Goal: Task Accomplishment & Management: Manage account settings

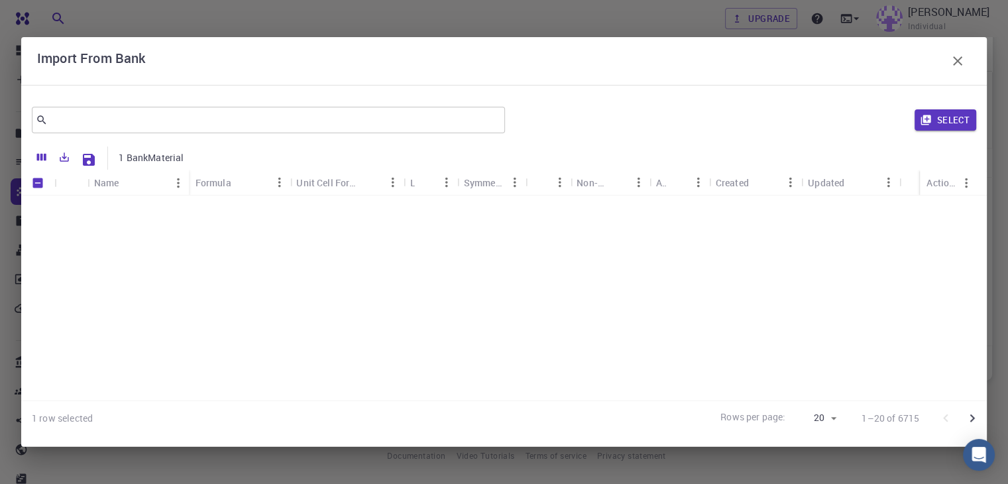
scroll to position [331, 0]
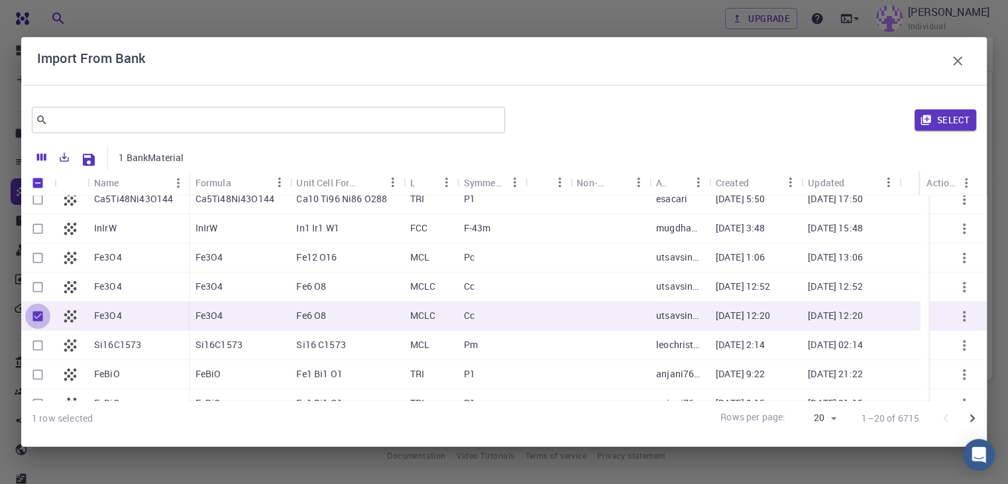
click at [34, 319] on input "Unselect row" at bounding box center [37, 316] width 25 height 25
checkbox input "false"
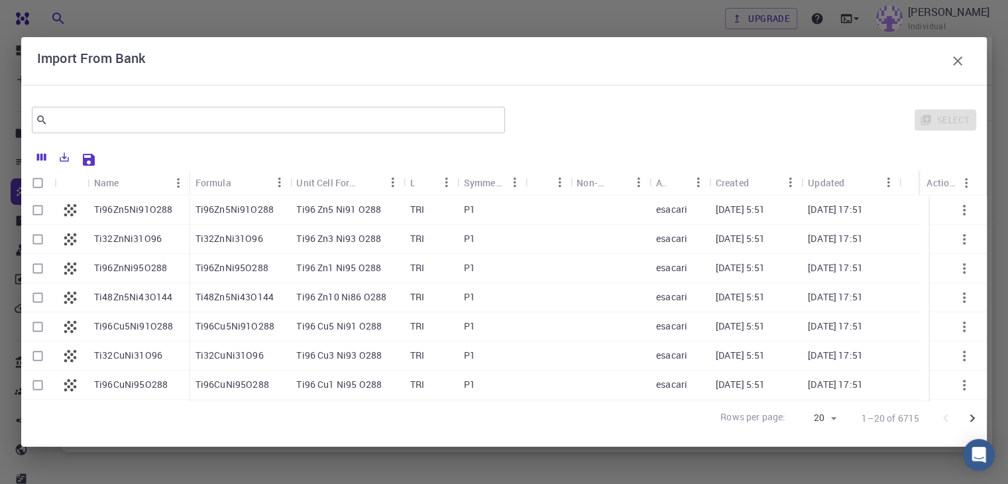
scroll to position [0, 0]
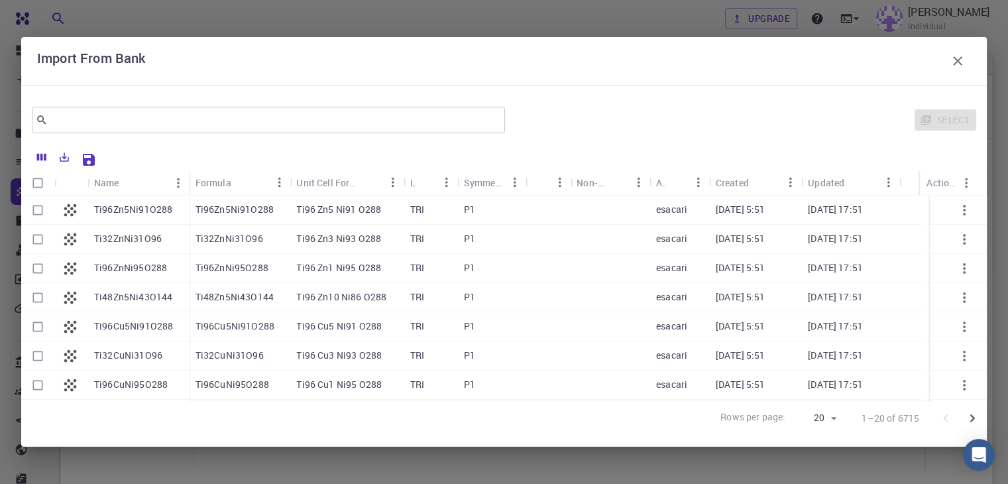
click at [960, 67] on icon "button" at bounding box center [958, 61] width 16 height 16
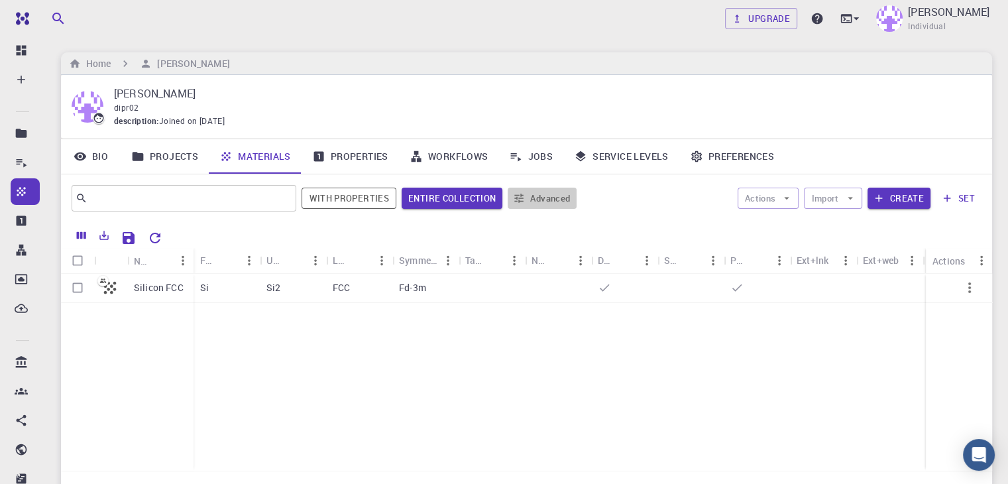
click at [533, 192] on button "Advanced" at bounding box center [542, 198] width 69 height 21
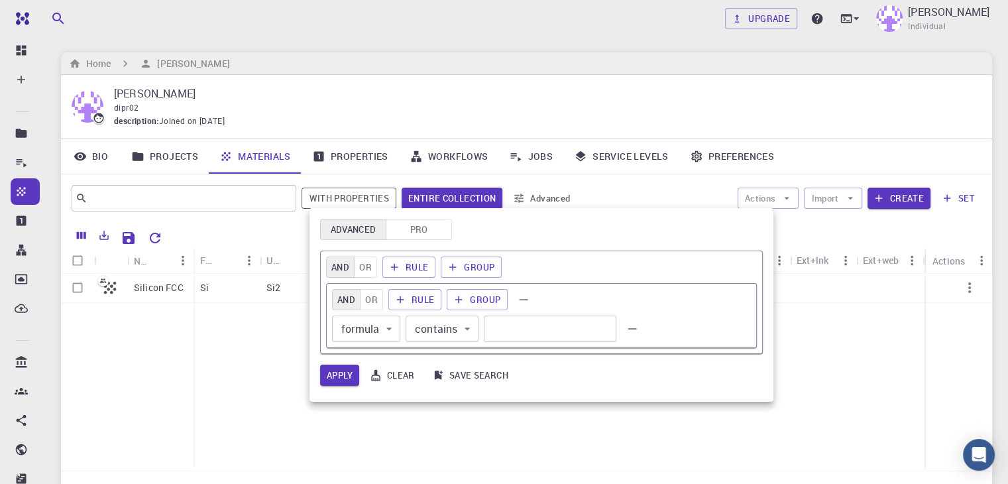
drag, startPoint x: 847, startPoint y: 354, endPoint x: 829, endPoint y: 318, distance: 40.0
click at [847, 355] on div at bounding box center [504, 242] width 1008 height 484
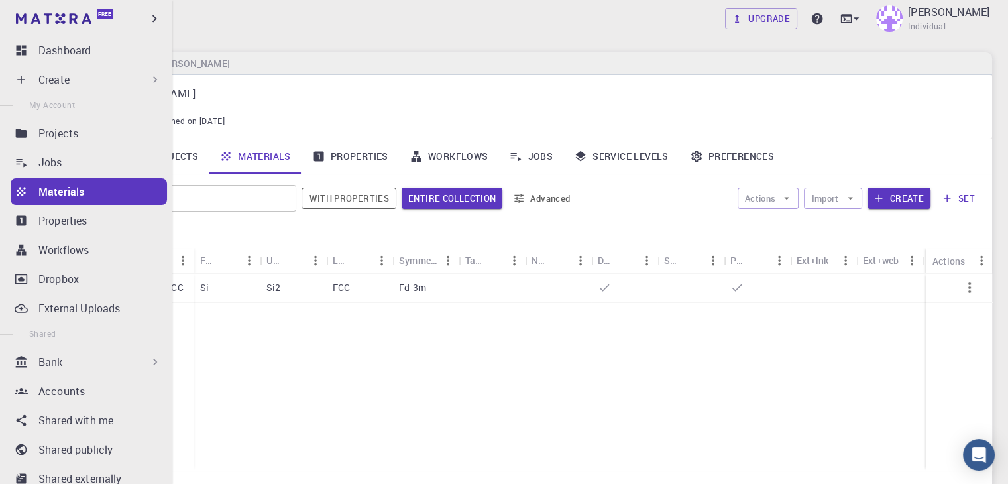
click at [78, 366] on div "Bank" at bounding box center [99, 362] width 123 height 16
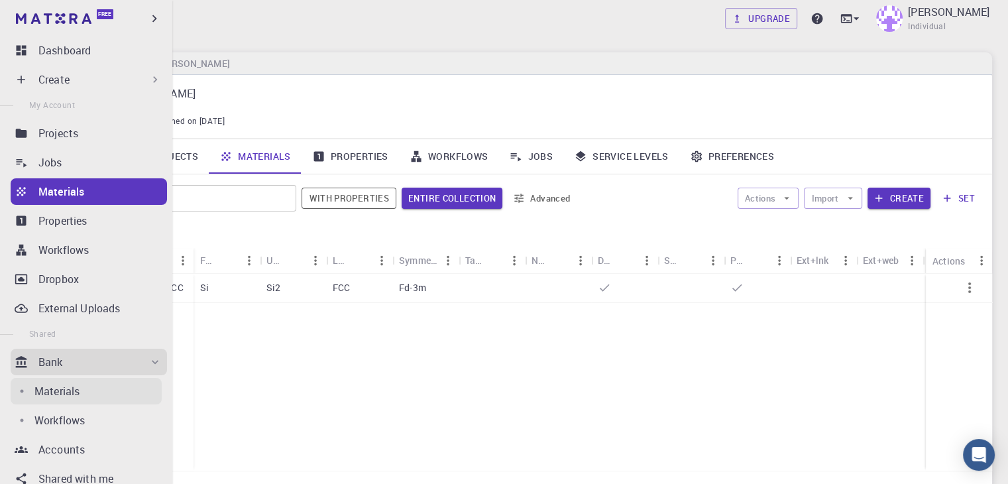
click at [78, 396] on p "Materials" at bounding box center [56, 391] width 45 height 16
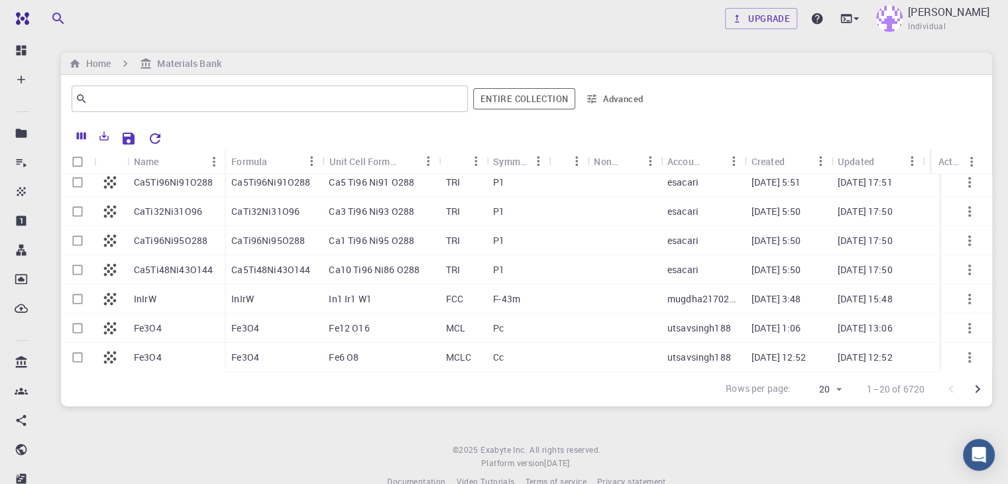
click at [448, 25] on div "Upgrade [PERSON_NAME] Individual" at bounding box center [526, 18] width 963 height 34
drag, startPoint x: 167, startPoint y: 456, endPoint x: 159, endPoint y: 449, distance: 10.4
click at [166, 456] on footer "© 2025 Exabyte Inc. All rights reserved. Platform version [DATE] . Documentatio…" at bounding box center [526, 465] width 963 height 45
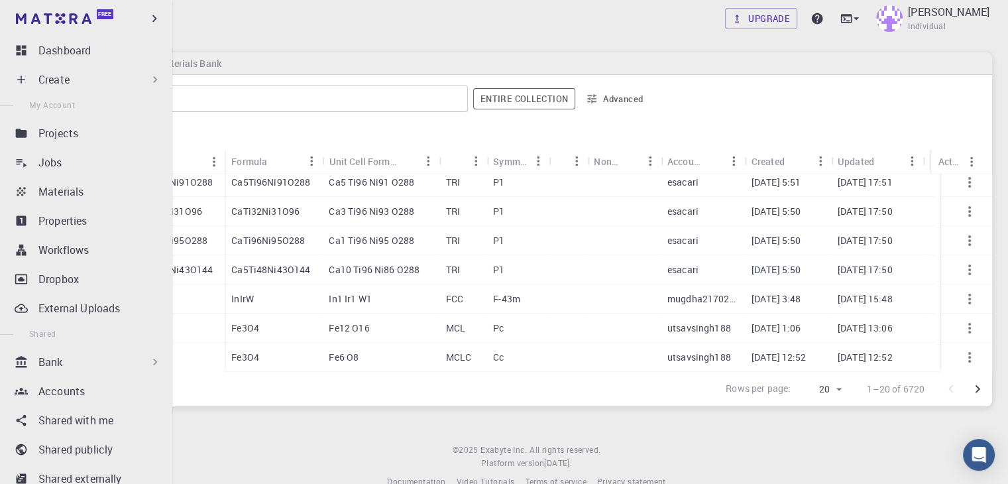
click at [154, 367] on icon at bounding box center [154, 361] width 13 height 13
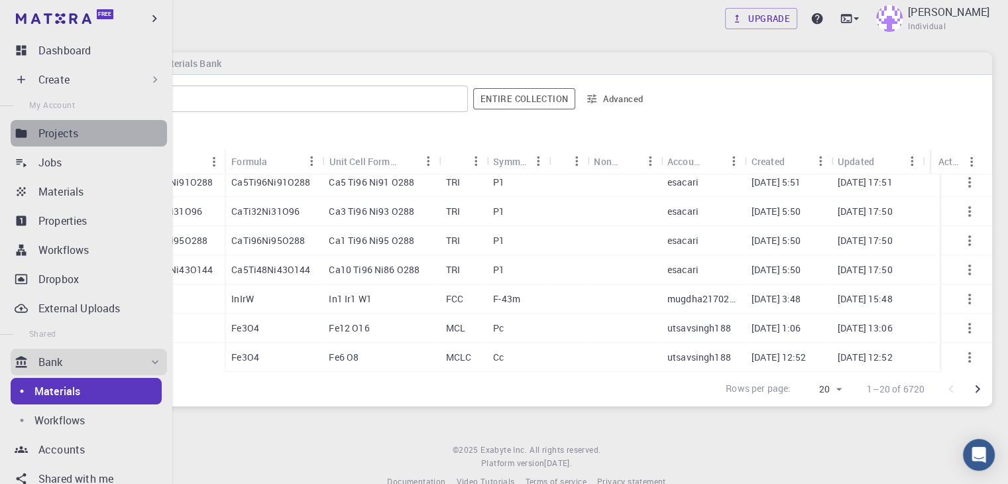
click at [127, 132] on div "Projects" at bounding box center [102, 133] width 129 height 16
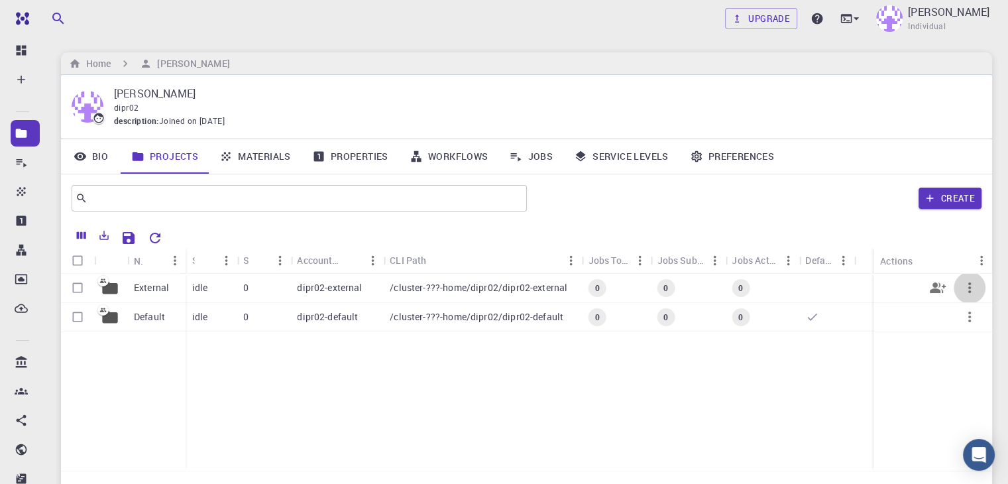
click at [972, 291] on icon "button" at bounding box center [970, 288] width 16 height 16
click at [717, 393] on div at bounding box center [504, 242] width 1008 height 484
click at [968, 319] on icon "button" at bounding box center [969, 316] width 3 height 11
click at [732, 372] on div at bounding box center [504, 242] width 1008 height 484
click at [74, 324] on input "Select row" at bounding box center [77, 316] width 25 height 25
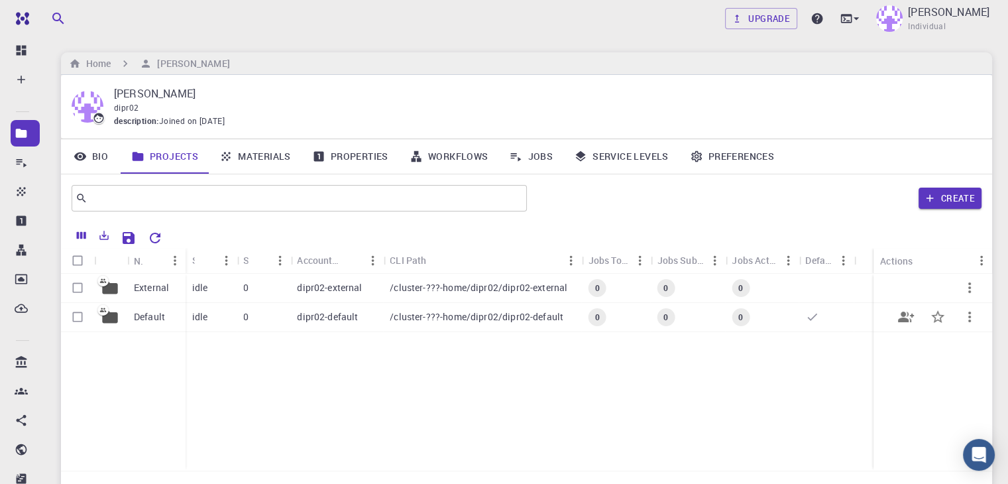
checkbox input "true"
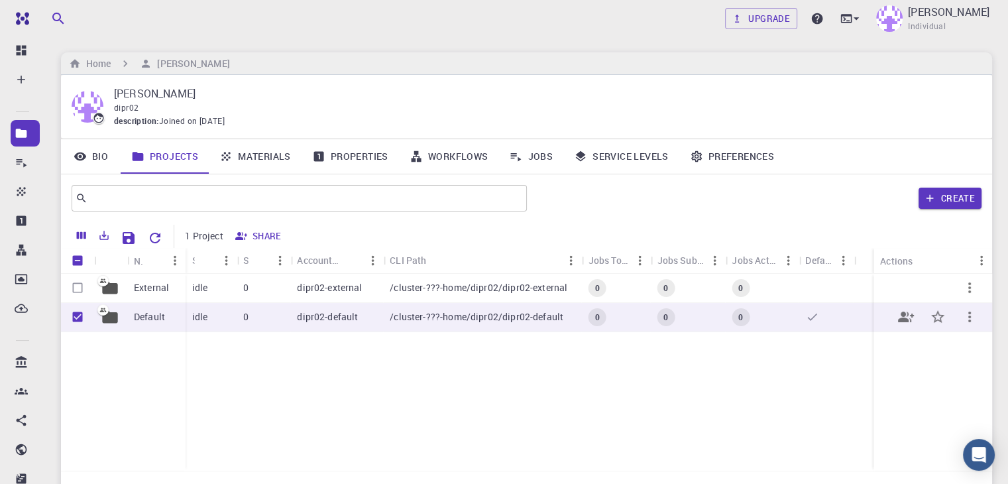
checkbox input "true"
click at [266, 374] on div at bounding box center [504, 242] width 1008 height 484
click at [588, 417] on div "External Default idle 0 dipr02-external /cluster-???-home/dipr02/dipr02-externa…" at bounding box center [526, 372] width 931 height 197
